Goal: Task Accomplishment & Management: Manage account settings

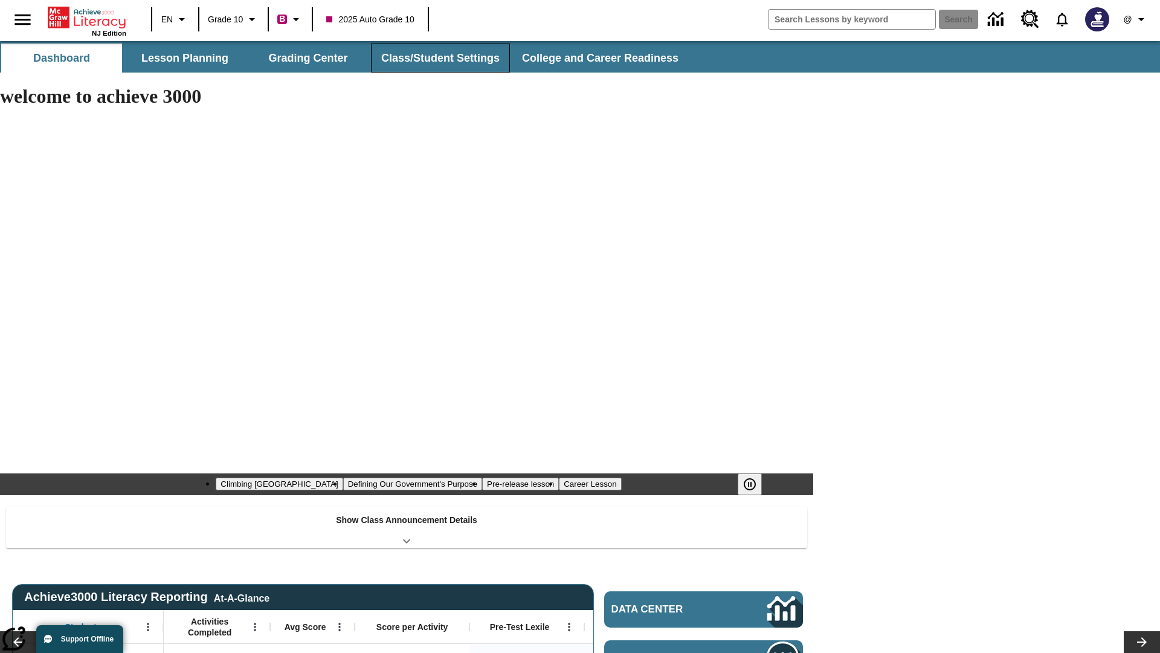
click at [439, 58] on button "Class/Student Settings" at bounding box center [440, 58] width 139 height 29
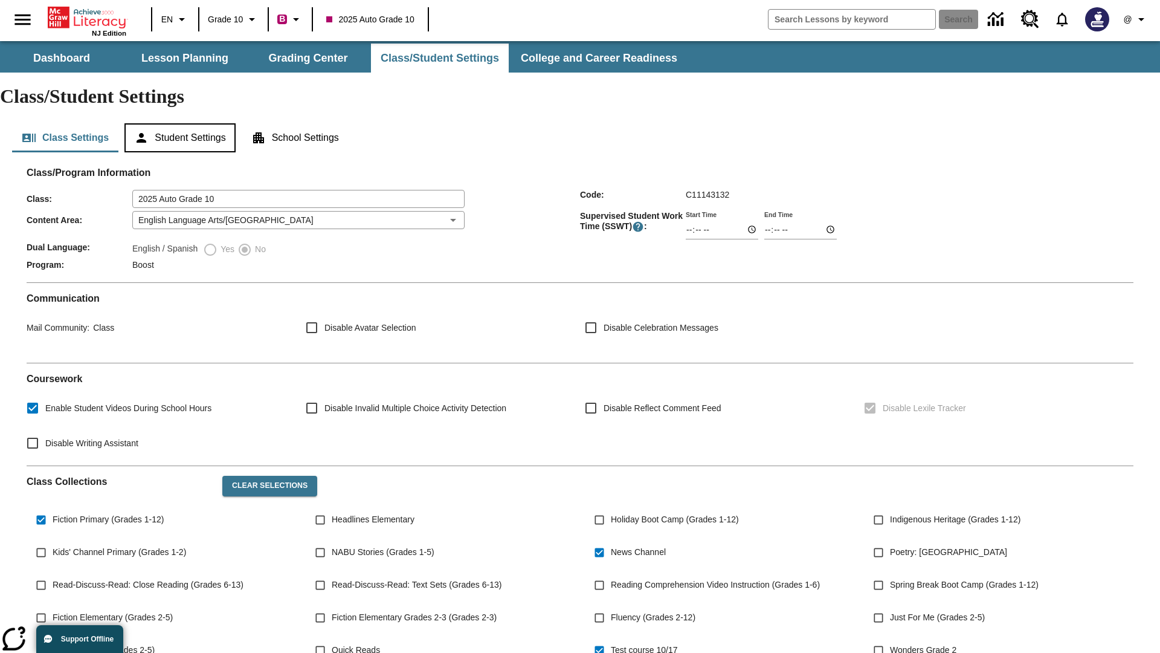
click at [182, 123] on button "Student Settings" at bounding box center [179, 137] width 111 height 29
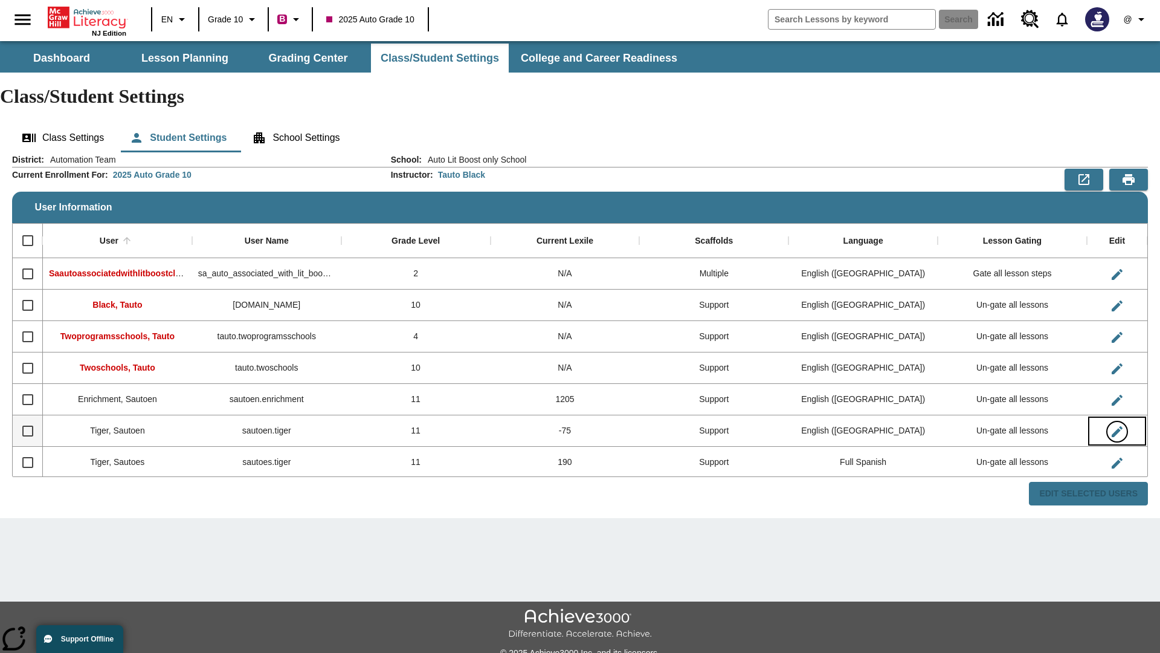
click at [1117, 426] on icon "Edit User" at bounding box center [1117, 431] width 11 height 11
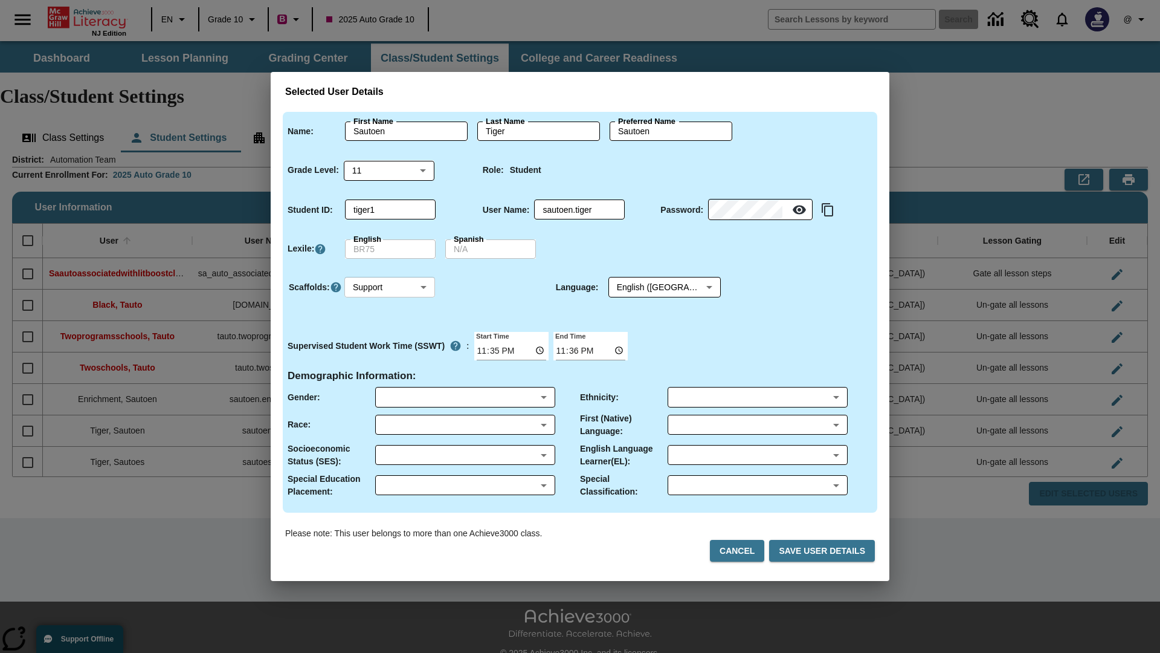
click at [390, 287] on body "Skip to main content NJ Edition EN Grade 10 B 2025 Auto Grade 10 Search 0 @ Das…" at bounding box center [580, 360] width 1160 height 638
click at [390, 329] on li "Support" at bounding box center [389, 332] width 91 height 20
click at [653, 287] on body "Skip to main content NJ Edition EN Grade 10 B 2025 Auto Grade 10 Search 0 @ Das…" at bounding box center [580, 360] width 1160 height 638
click at [390, 287] on body "Skip to main content NJ Edition EN Grade 10 B 2025 Auto Grade 10 Search 0 @ Das…" at bounding box center [580, 360] width 1160 height 638
click at [390, 352] on li "Enrichment" at bounding box center [389, 352] width 91 height 20
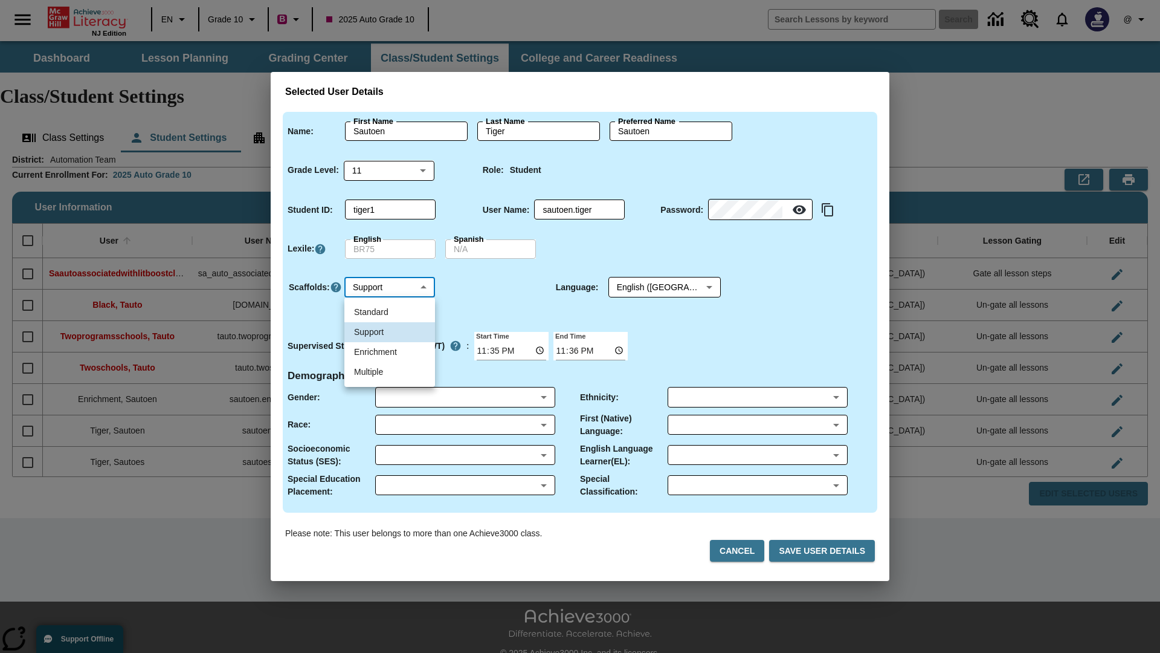
type input "3"
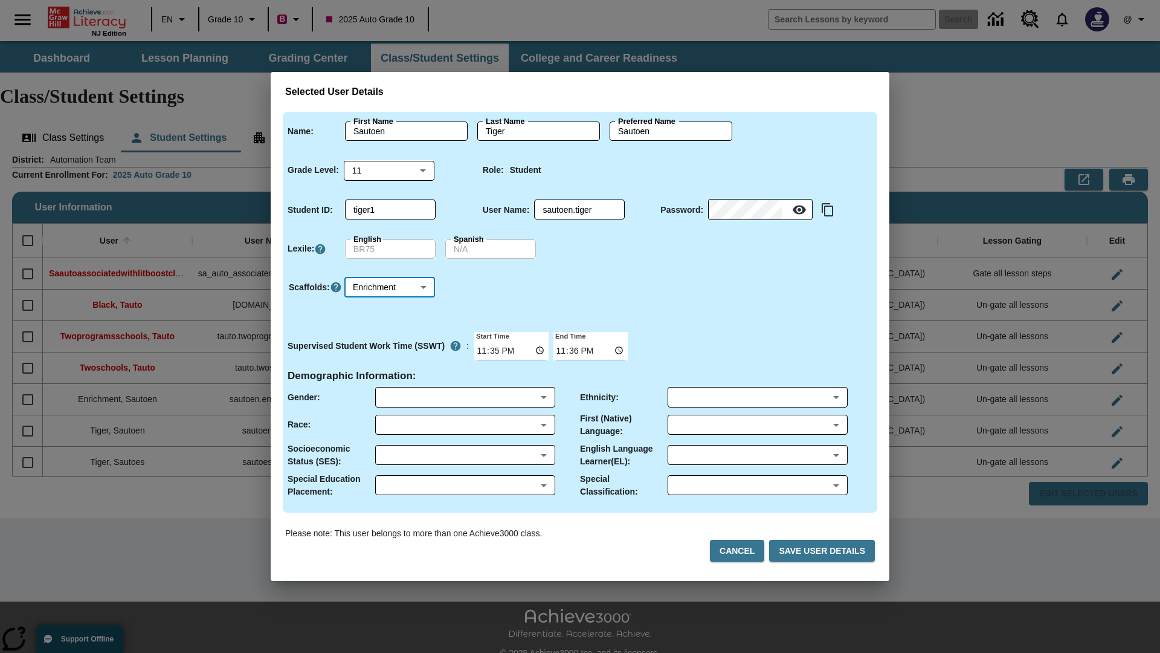
click at [390, 287] on body "Skip to main content NJ Edition EN Grade 10 B 2025 Auto Grade 10 Search 0 @ Das…" at bounding box center [580, 360] width 1160 height 638
